Goal: Check status

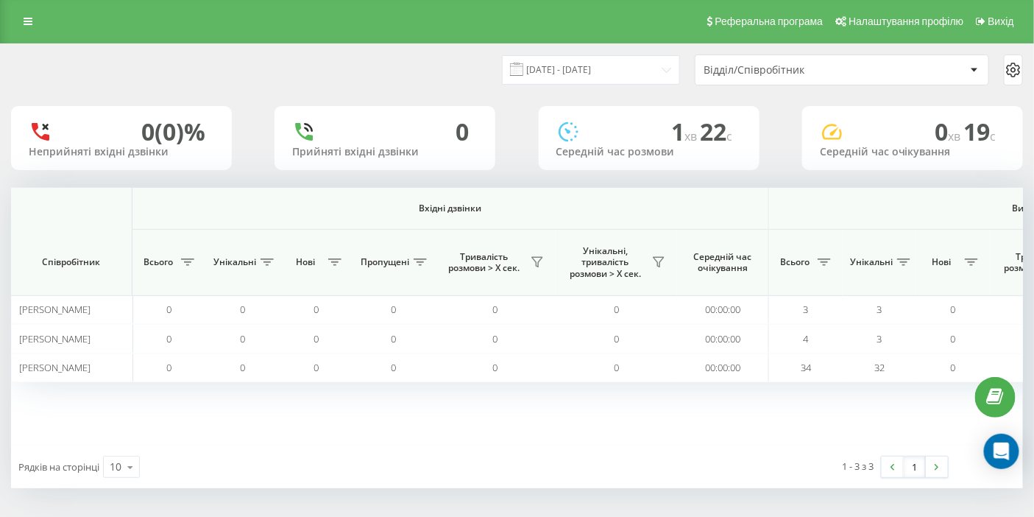
scroll to position [0, 1041]
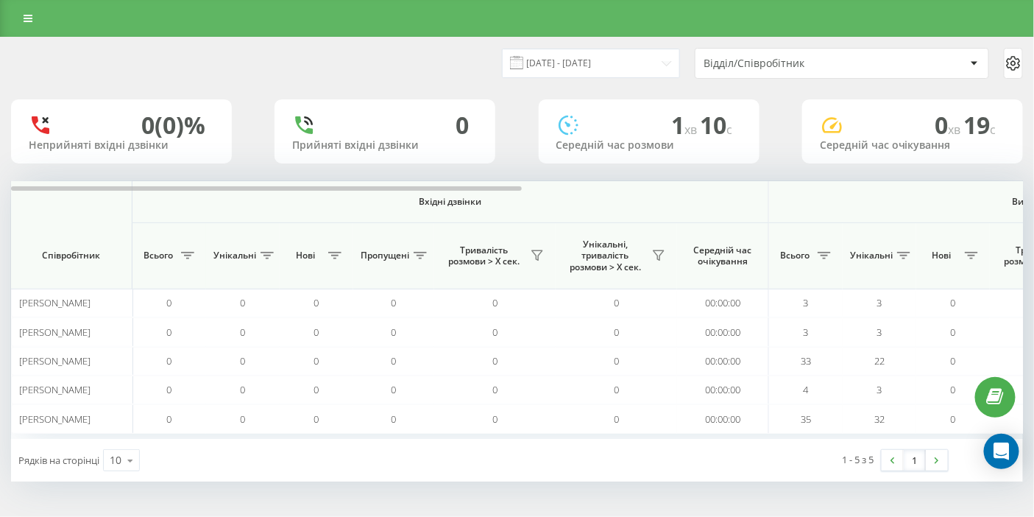
click at [938, 184] on div "[DATE] - [DATE] Відділ/Співробітник 0 (0)% Неприйняті вхідні дзвінки 0 Прийняті…" at bounding box center [517, 260] width 1012 height 444
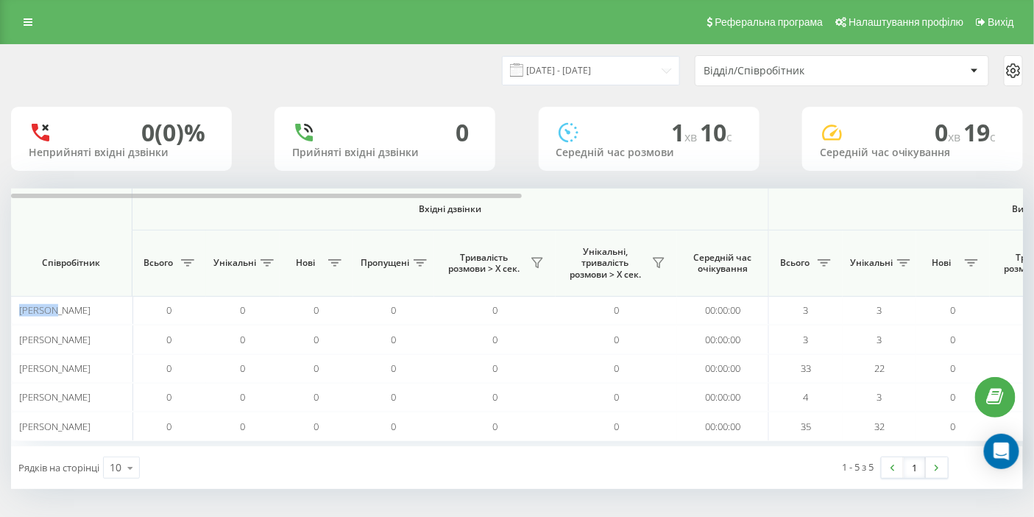
click at [939, 185] on div "[DATE] - [DATE] Відділ/Співробітник 0 (0)% Неприйняті вхідні дзвінки 0 Прийняті…" at bounding box center [517, 267] width 1012 height 444
click at [956, 190] on div at bounding box center [523, 193] width 1025 height 11
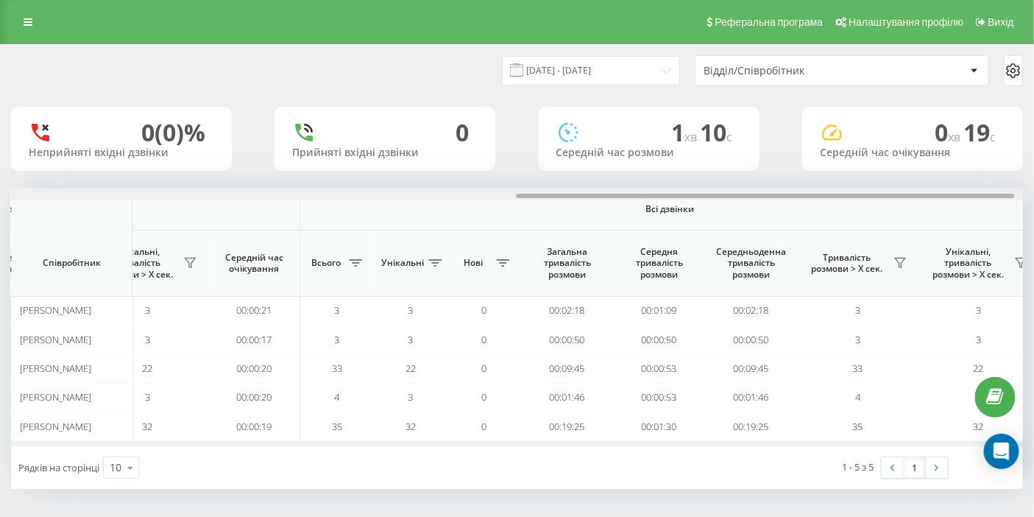
click at [958, 191] on div at bounding box center [517, 193] width 1012 height 11
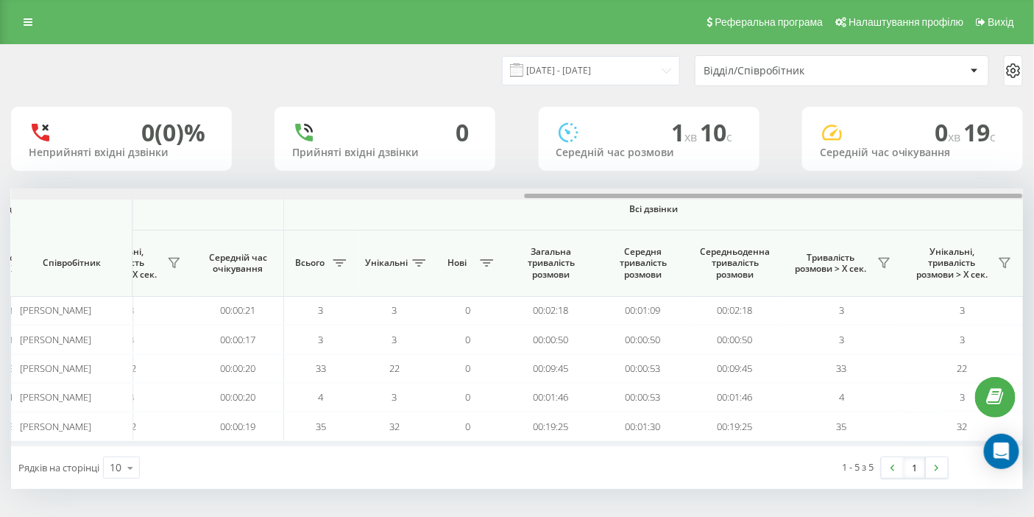
click at [958, 191] on div at bounding box center [517, 193] width 1012 height 11
click at [883, 263] on icon at bounding box center [884, 263] width 10 height 10
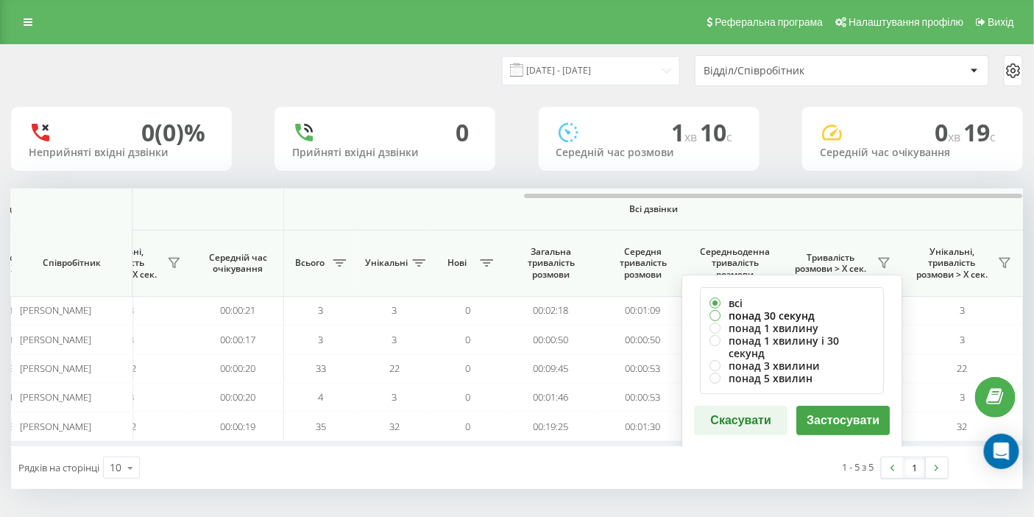
click at [734, 317] on label "понад 30 секунд" at bounding box center [792, 315] width 165 height 13
radio input "true"
click at [822, 406] on button "Застосувати" at bounding box center [843, 420] width 93 height 29
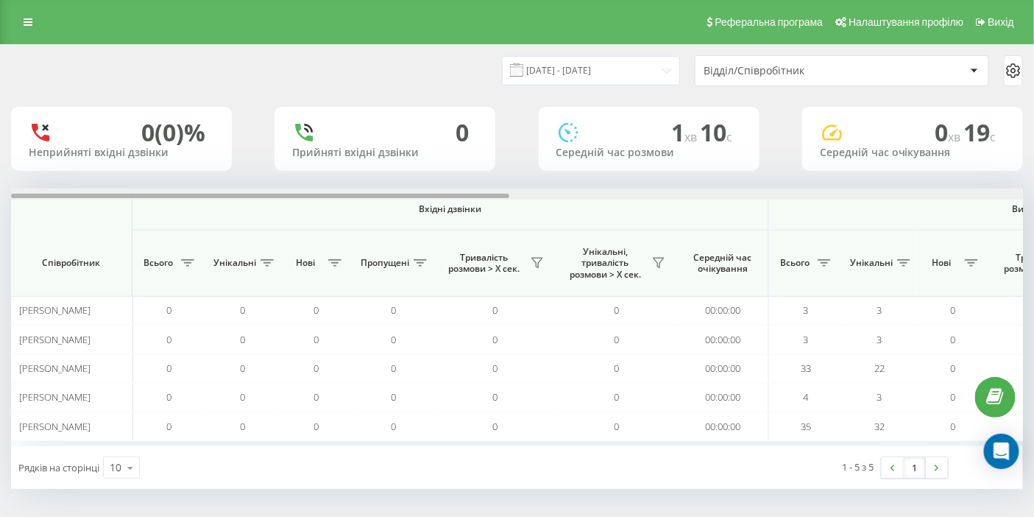
click at [983, 191] on div at bounding box center [517, 193] width 1012 height 11
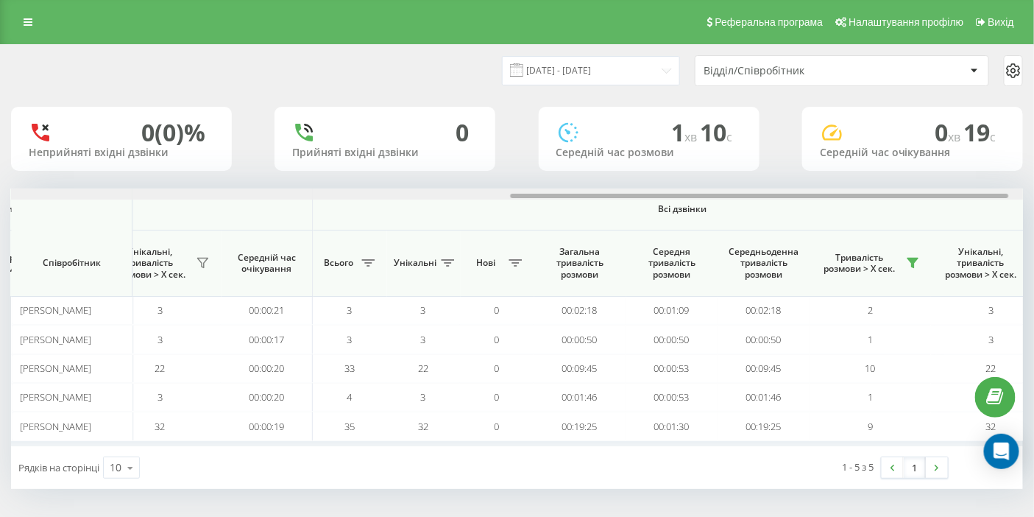
click at [983, 191] on div at bounding box center [517, 193] width 1012 height 11
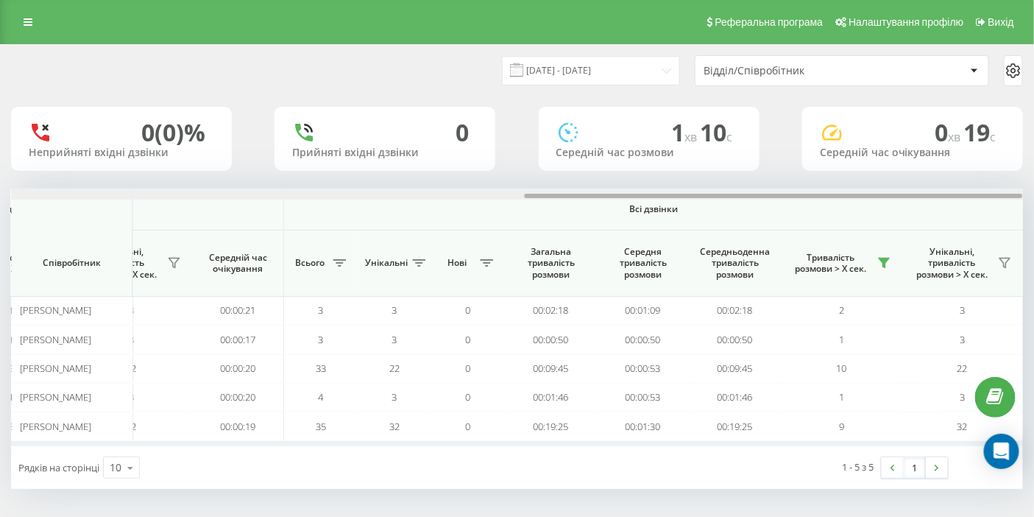
click at [983, 191] on div at bounding box center [517, 193] width 1012 height 11
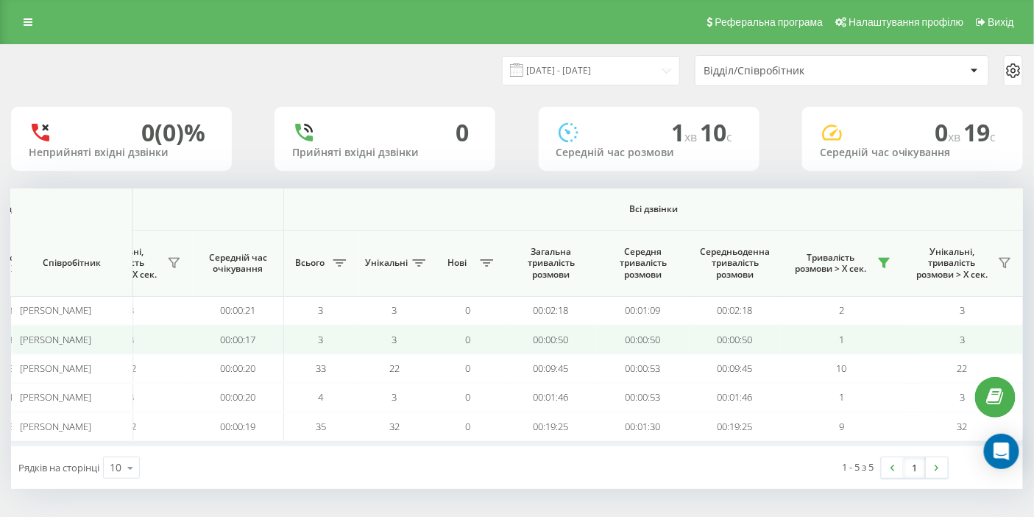
scroll to position [1, 0]
